Goal: Task Accomplishment & Management: Use online tool/utility

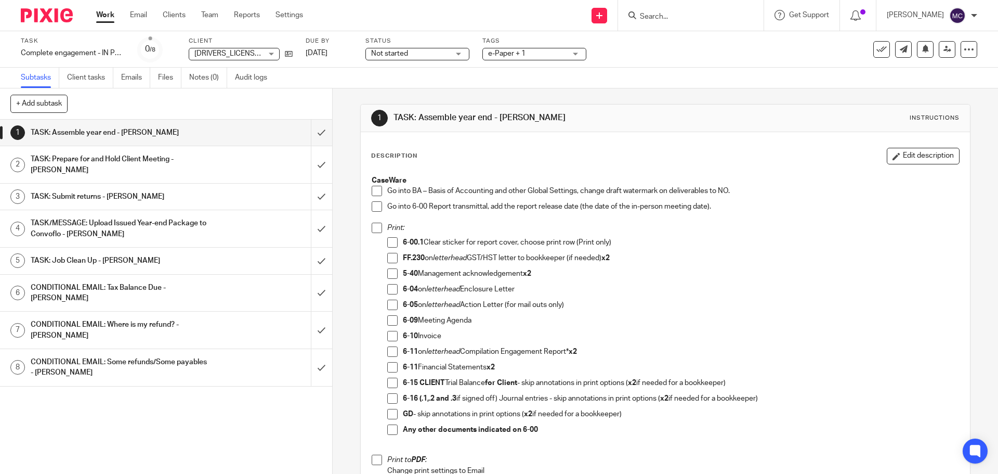
click at [375, 192] on span at bounding box center [377, 191] width 10 height 10
click at [377, 207] on span at bounding box center [377, 206] width 10 height 10
click at [387, 238] on span at bounding box center [392, 242] width 10 height 10
click at [393, 289] on span at bounding box center [392, 289] width 10 height 10
click at [390, 270] on span at bounding box center [392, 273] width 10 height 10
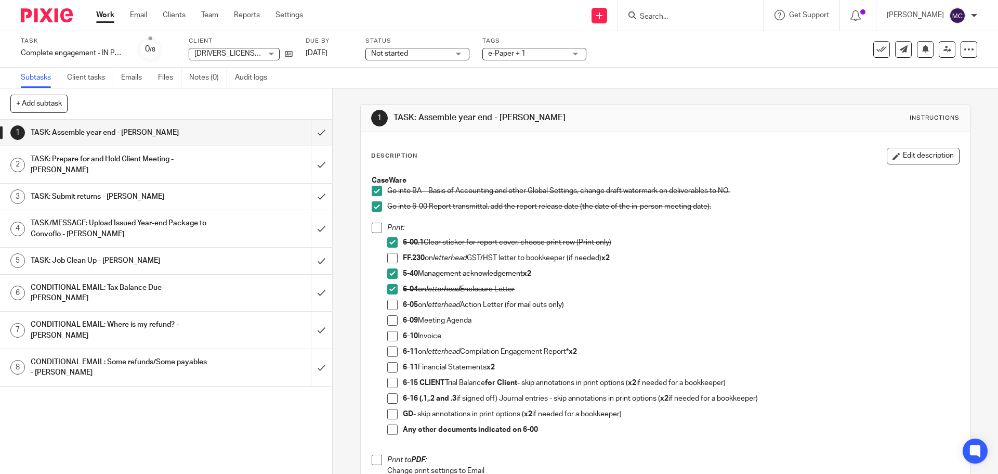
click at [389, 429] on span at bounding box center [392, 429] width 10 height 10
click at [391, 336] on span at bounding box center [392, 336] width 10 height 10
click at [392, 353] on span at bounding box center [392, 351] width 10 height 10
click at [396, 364] on li "6-11 Financial Statements x2" at bounding box center [672, 370] width 571 height 16
click at [390, 367] on span at bounding box center [392, 367] width 10 height 10
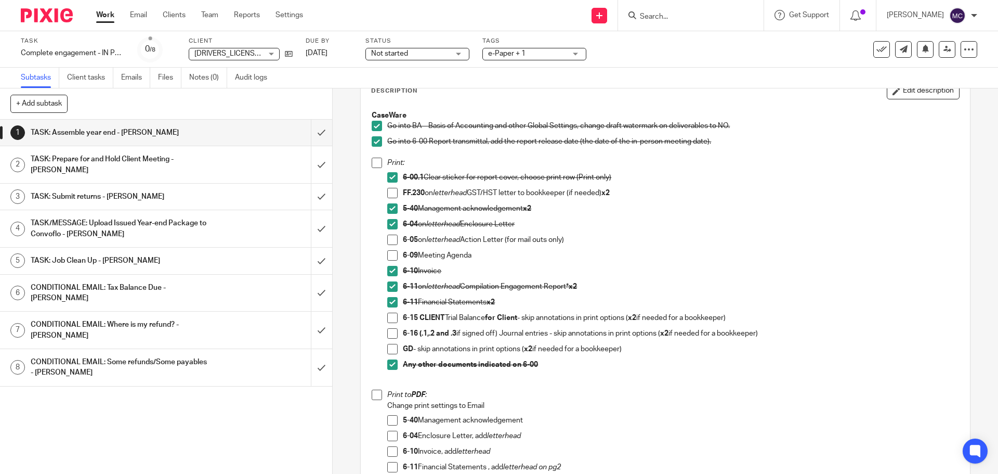
scroll to position [91, 0]
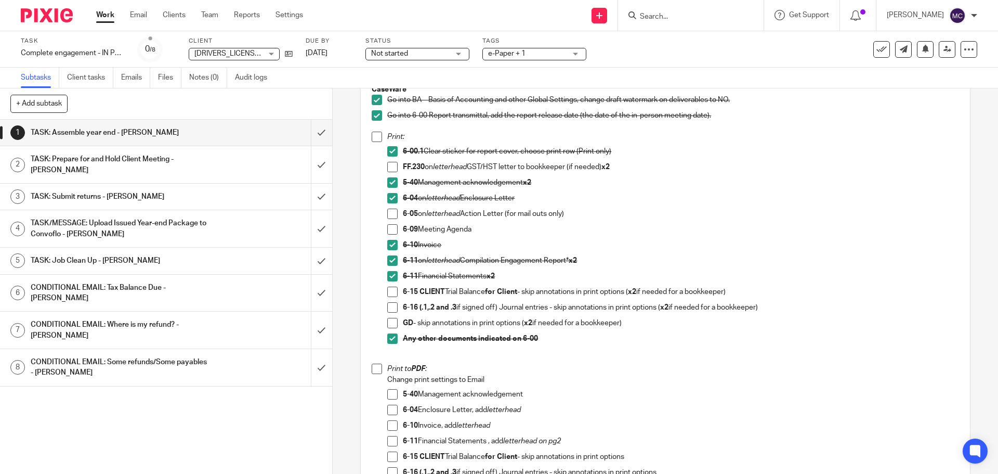
click at [390, 293] on span at bounding box center [392, 291] width 10 height 10
click at [388, 308] on span at bounding box center [392, 307] width 10 height 10
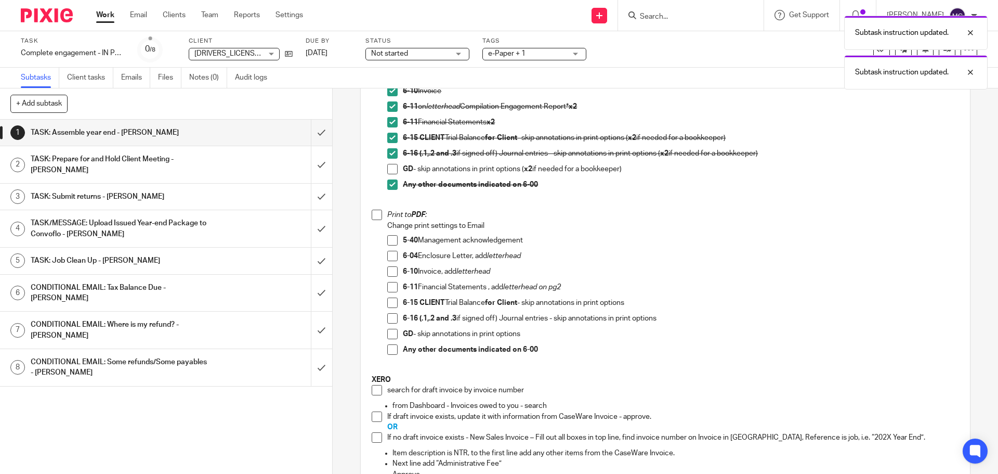
scroll to position [273, 0]
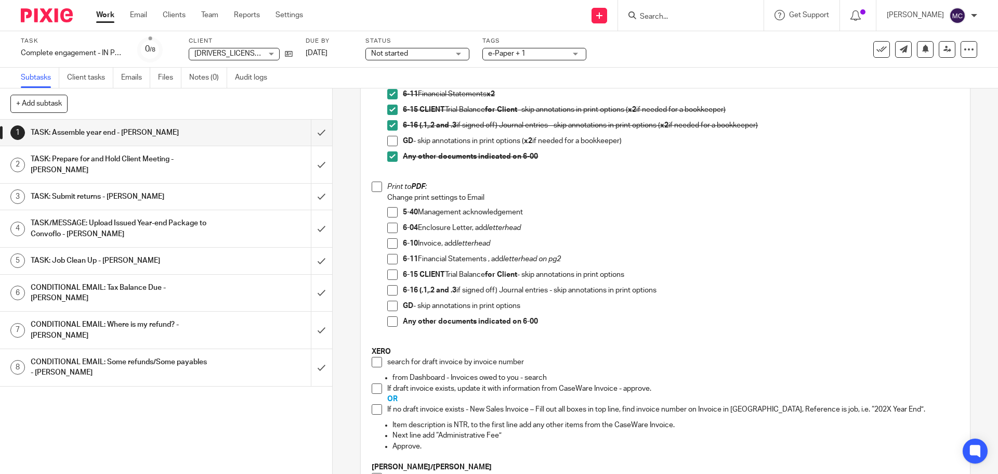
click at [389, 226] on span at bounding box center [392, 227] width 10 height 10
click at [388, 243] on span at bounding box center [392, 243] width 10 height 10
click at [392, 261] on span at bounding box center [392, 259] width 10 height 10
click at [391, 276] on span at bounding box center [392, 274] width 10 height 10
click at [390, 291] on span at bounding box center [392, 290] width 10 height 10
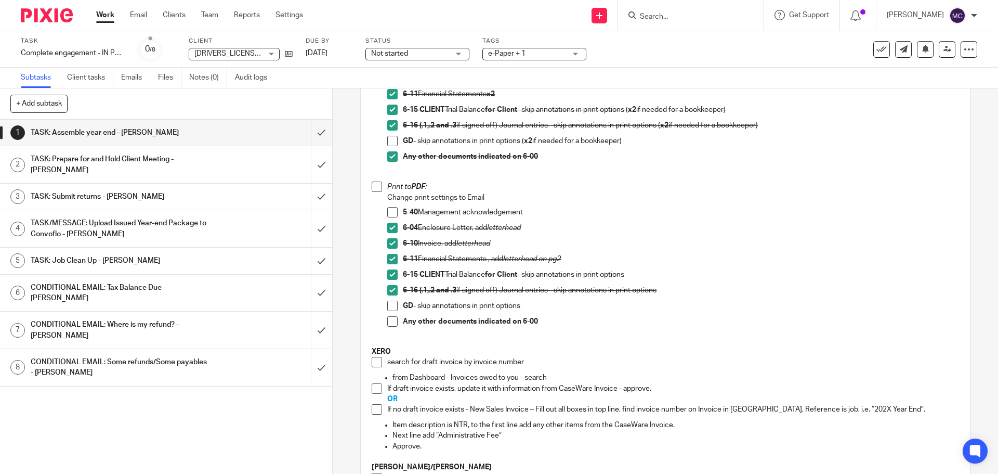
click at [372, 361] on span at bounding box center [377, 362] width 10 height 10
click at [372, 388] on span at bounding box center [377, 388] width 10 height 10
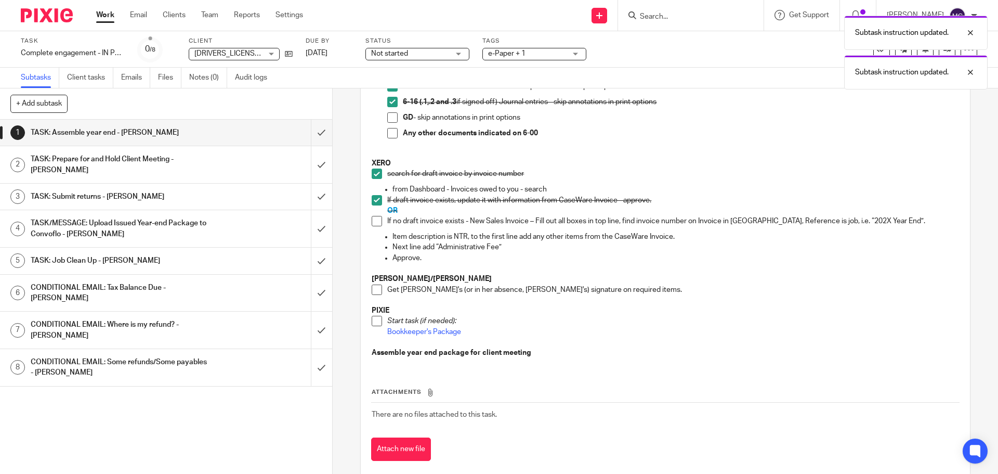
scroll to position [468, 0]
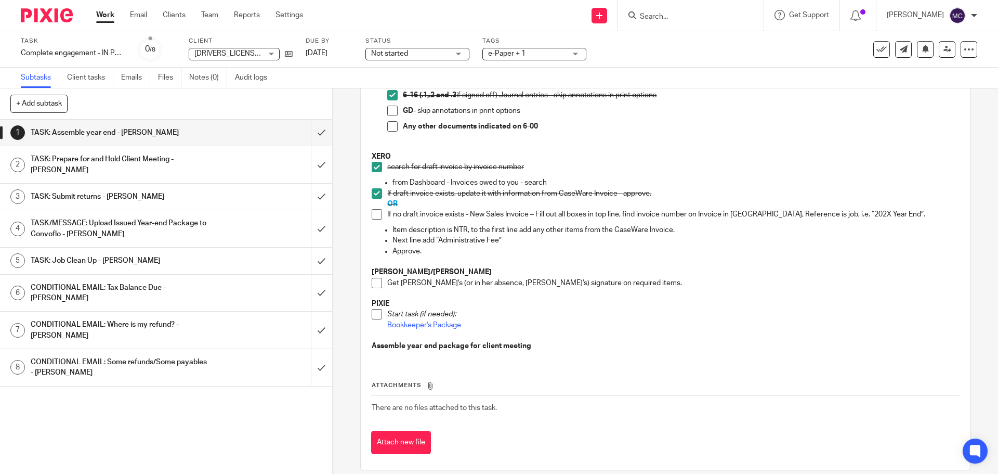
click at [372, 283] on span at bounding box center [377, 283] width 10 height 10
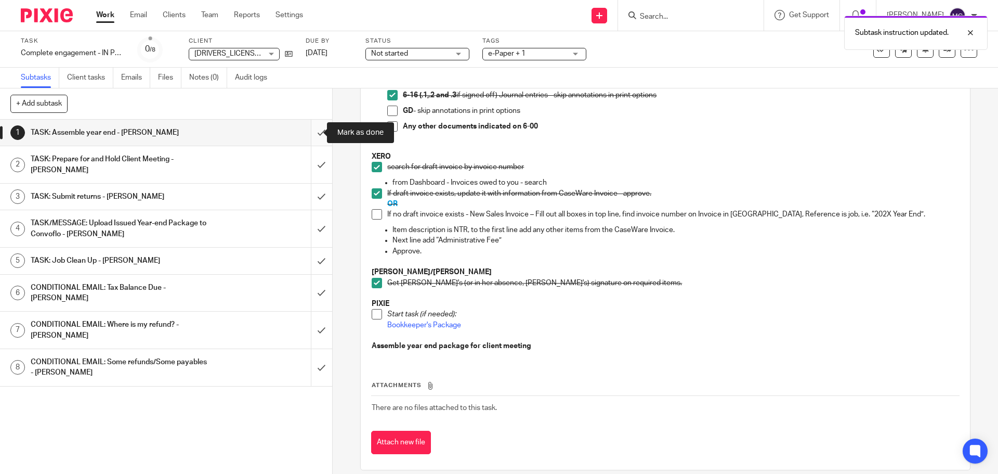
click at [307, 134] on input "submit" at bounding box center [166, 133] width 332 height 26
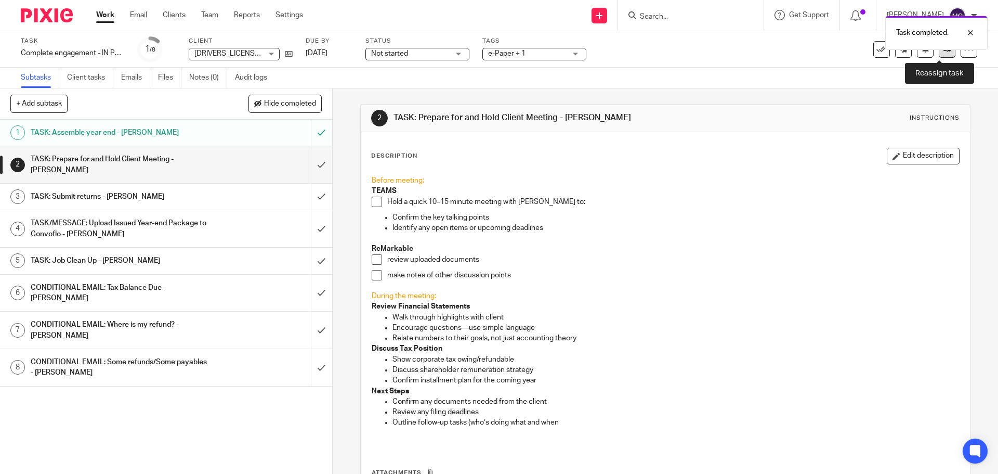
click at [944, 50] on icon at bounding box center [948, 49] width 8 height 8
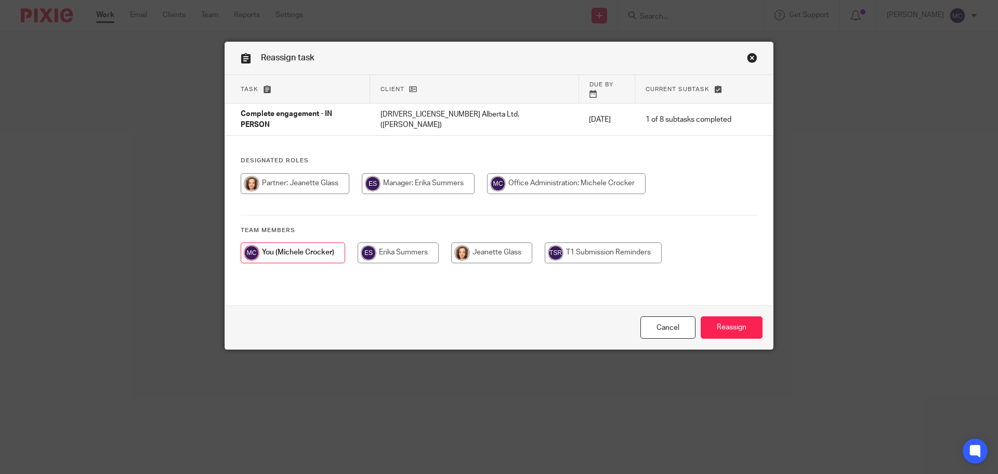
click at [504, 244] on input "radio" at bounding box center [491, 252] width 81 height 21
radio input "true"
click at [718, 323] on input "Reassign" at bounding box center [732, 327] width 62 height 22
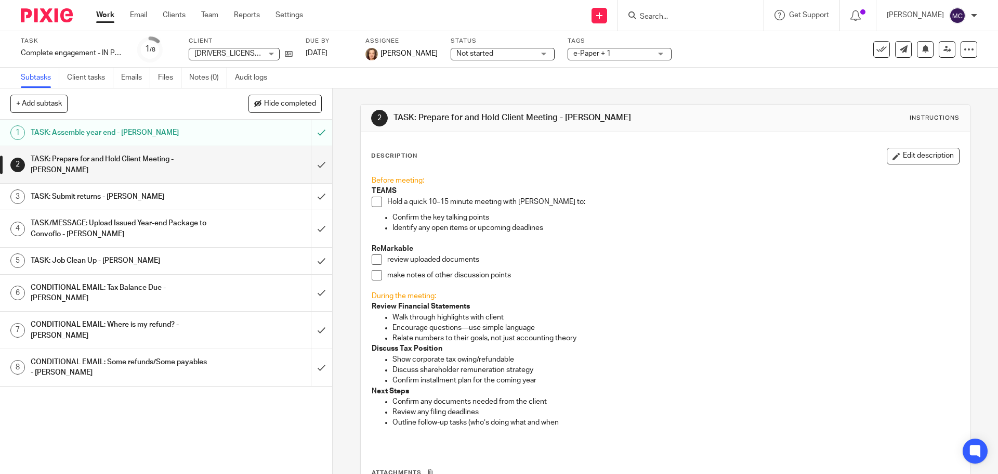
click at [110, 19] on link "Work" at bounding box center [105, 15] width 18 height 10
